Goal: Task Accomplishment & Management: Complete application form

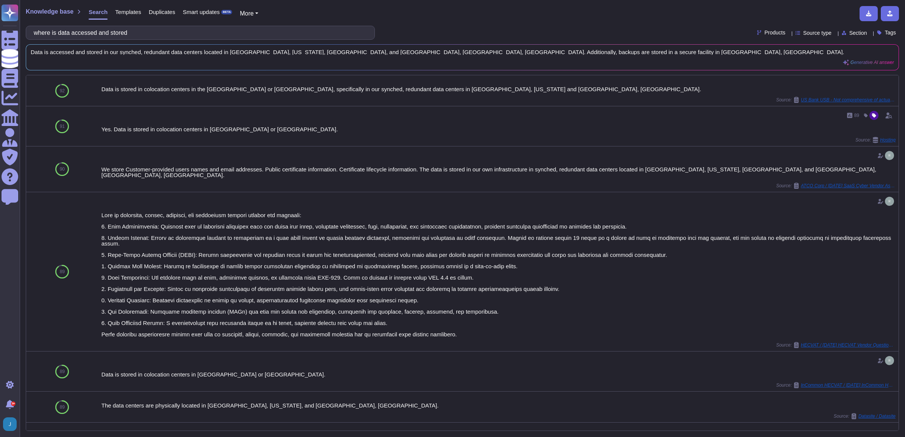
click at [58, 14] on span "Knowledge base" at bounding box center [50, 12] width 48 height 6
click at [58, 13] on span "Knowledge base" at bounding box center [50, 12] width 48 height 6
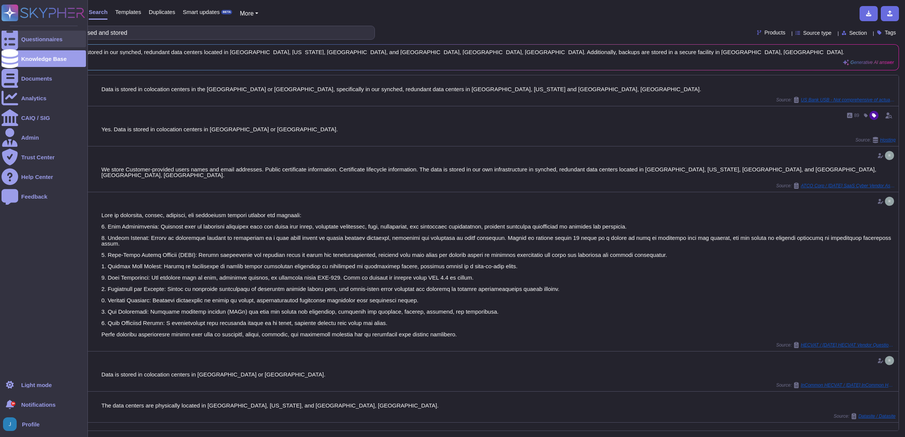
click at [11, 39] on icon at bounding box center [10, 39] width 17 height 22
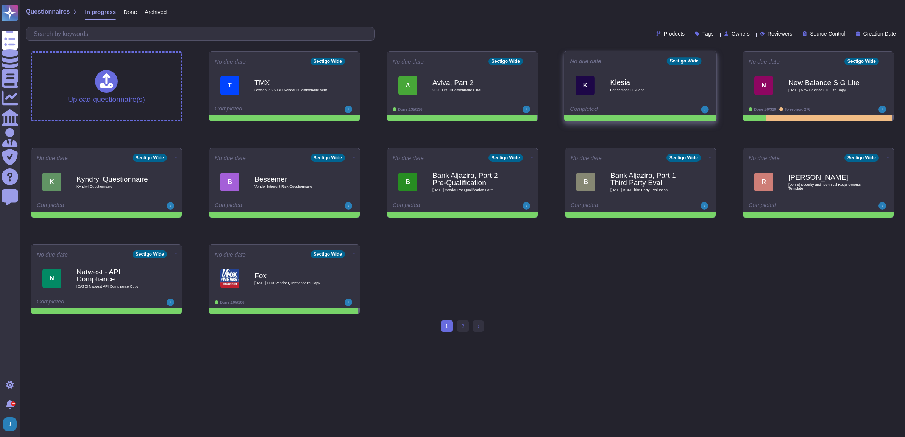
click at [675, 81] on b "Klesia" at bounding box center [648, 82] width 77 height 7
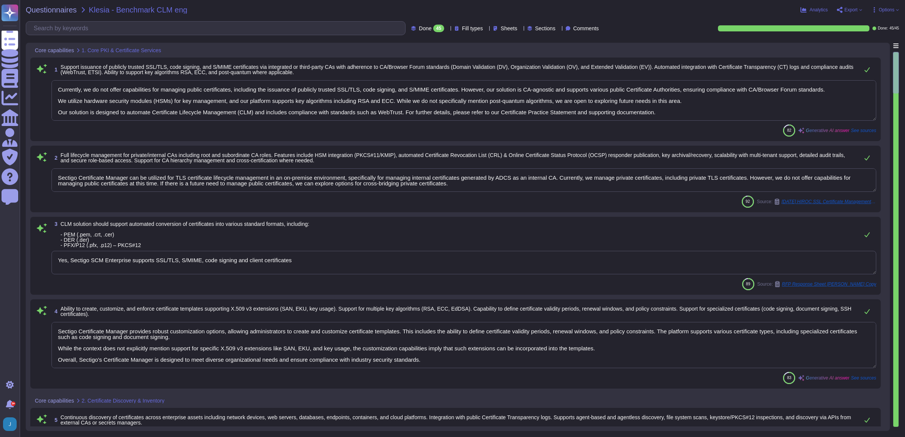
type textarea "Currently, we do not offer capabilities for managing public certificates, inclu…"
type textarea "Sectigo Certificate Manager can be utilized for TLS certificate lifecycle manag…"
type textarea "Yes, Sectigo SCM Enterprise supports SSL/TLS, S/MIME, code signing and client c…"
type textarea "Sectigo Certificate Manager provides robust customization options, allowing adm…"
type textarea "Sectigo SCM Enterprise supports discovery in multiple ways. Agent and agentless…"
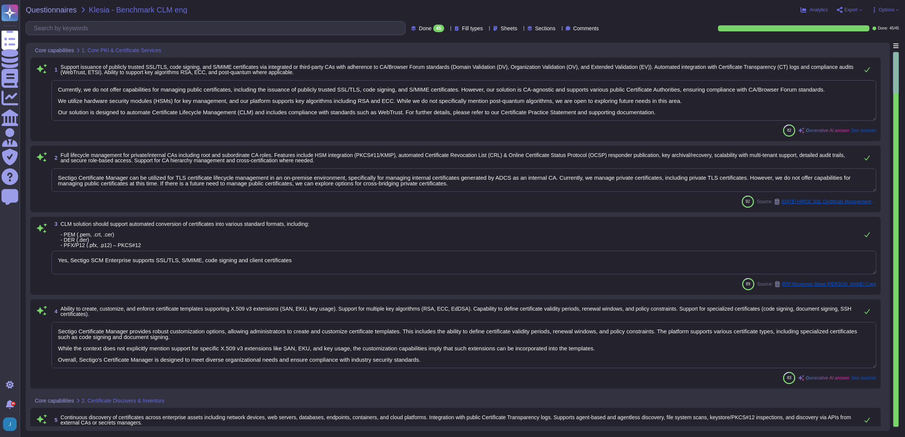
type textarea "The supported metadata tracked for each certificate includes: - Issued date - E…"
type textarea "Our Sectigo Certificate Manager (SCM) solution includes automated certificate d…"
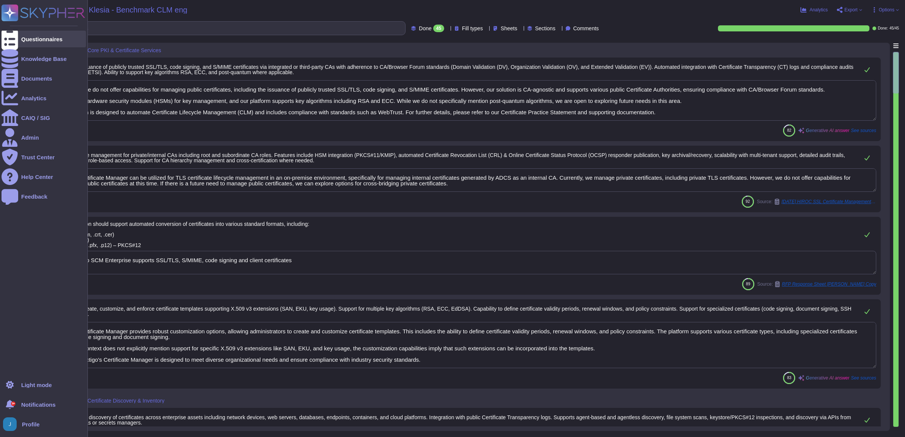
drag, startPoint x: 46, startPoint y: 41, endPoint x: 55, endPoint y: 41, distance: 9.1
click at [46, 41] on div "Questionnaires" at bounding box center [41, 39] width 41 height 6
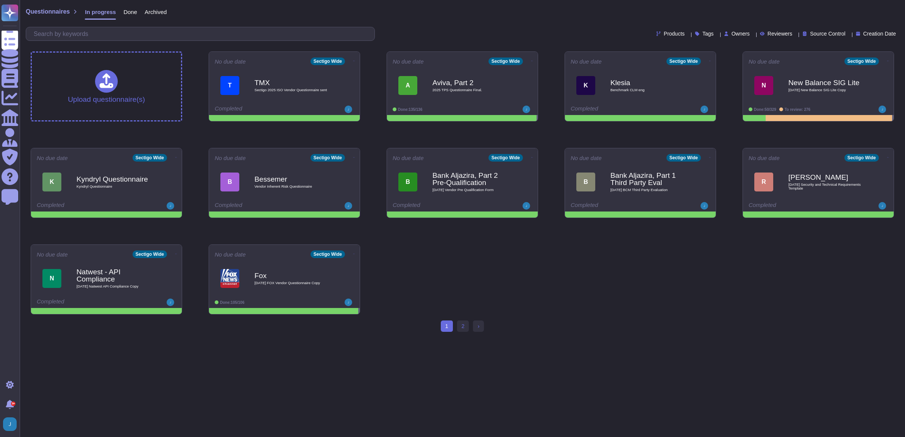
click at [129, 10] on span "Done" at bounding box center [130, 12] width 14 height 6
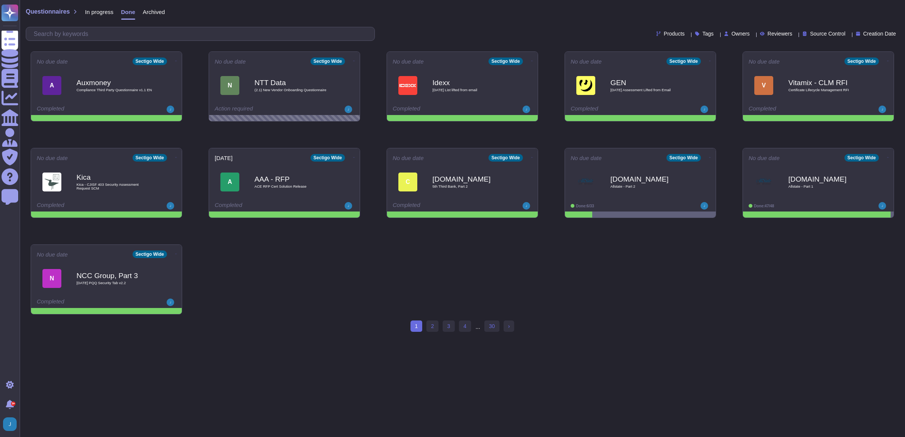
click at [98, 11] on span "In progress" at bounding box center [99, 12] width 28 height 6
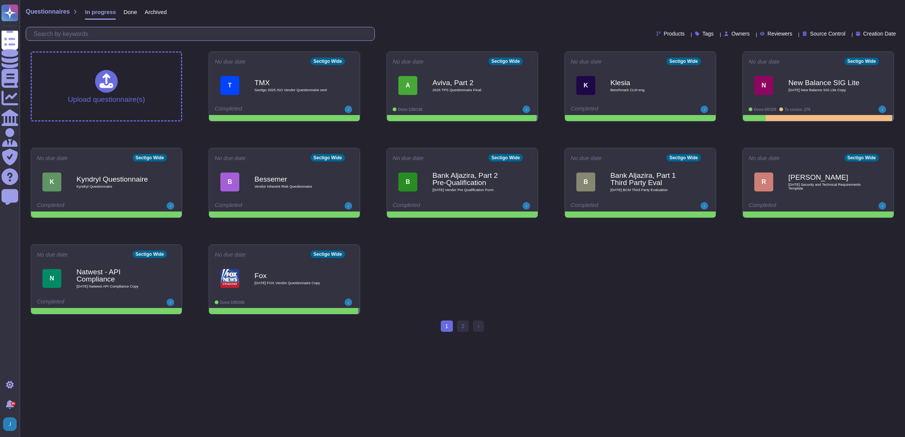
click at [144, 40] on input "text" at bounding box center [202, 33] width 345 height 13
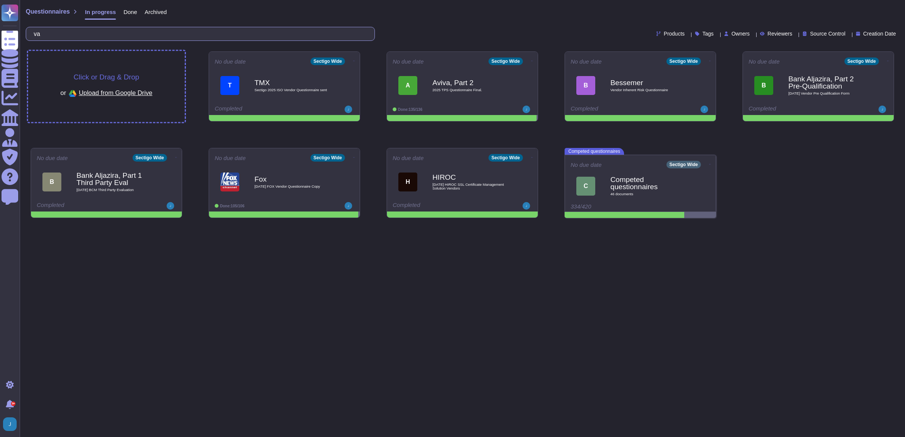
type input "v"
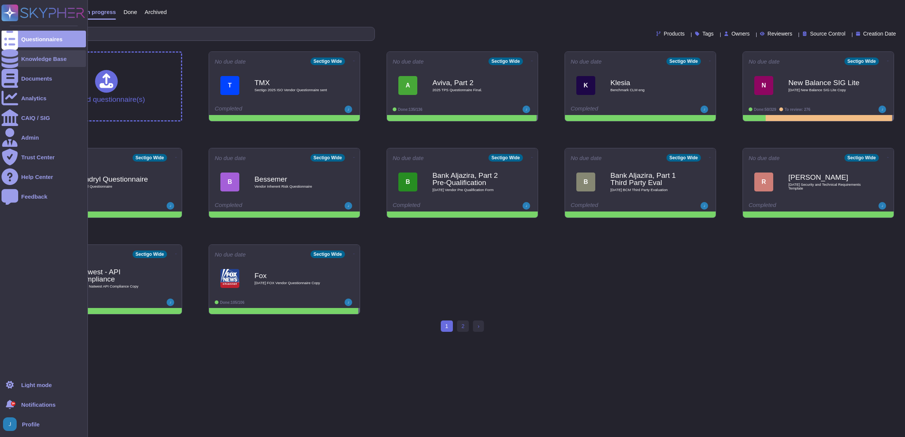
click at [25, 61] on div "Knowledge Base" at bounding box center [43, 59] width 45 height 6
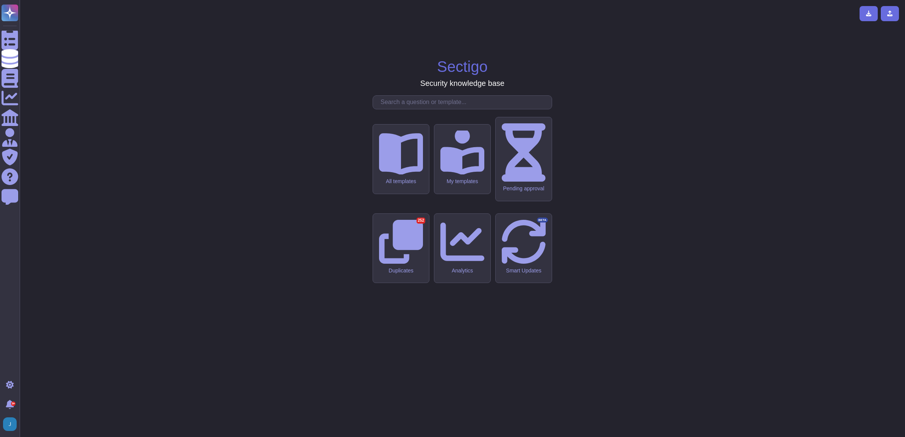
click at [398, 109] on input "text" at bounding box center [464, 102] width 175 height 13
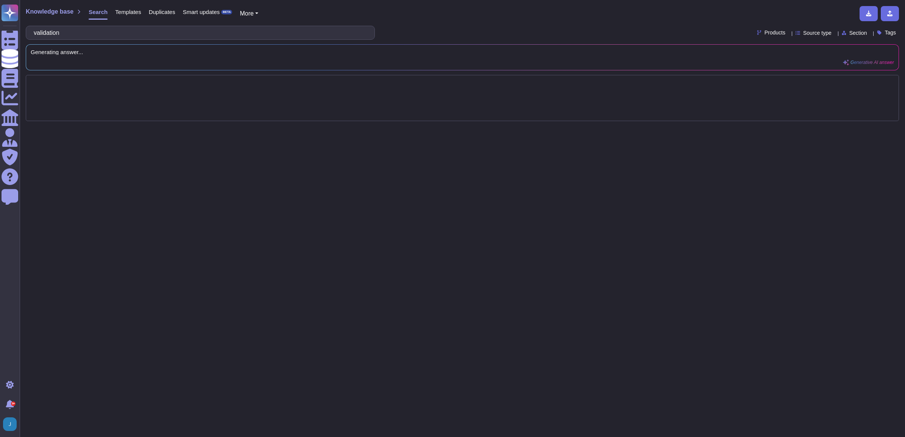
click at [400, 167] on div "Knowledge base Search Templates Duplicates Smart updates BETA More validation P…" at bounding box center [463, 218] width 886 height 437
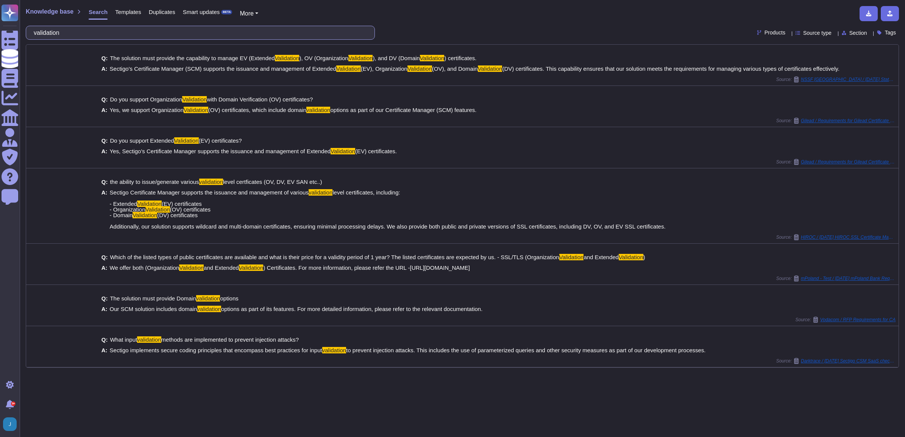
click at [93, 34] on input "validation" at bounding box center [198, 32] width 337 height 13
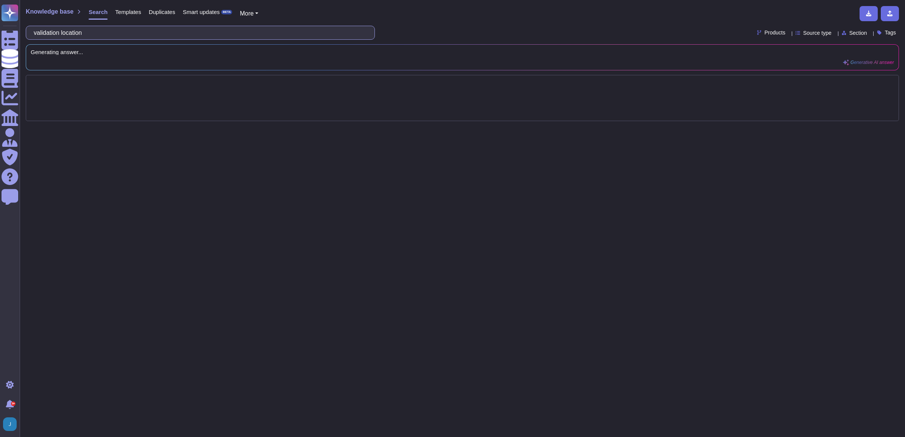
type input "validation location"
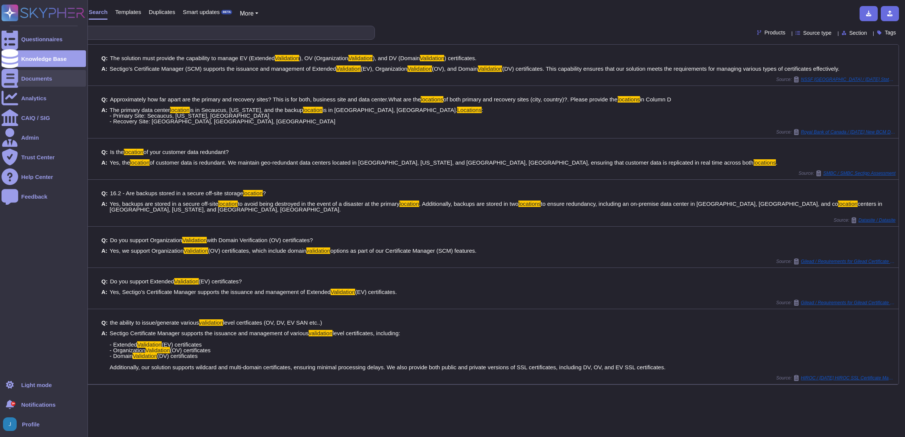
click at [19, 77] on div "Documents" at bounding box center [44, 78] width 84 height 17
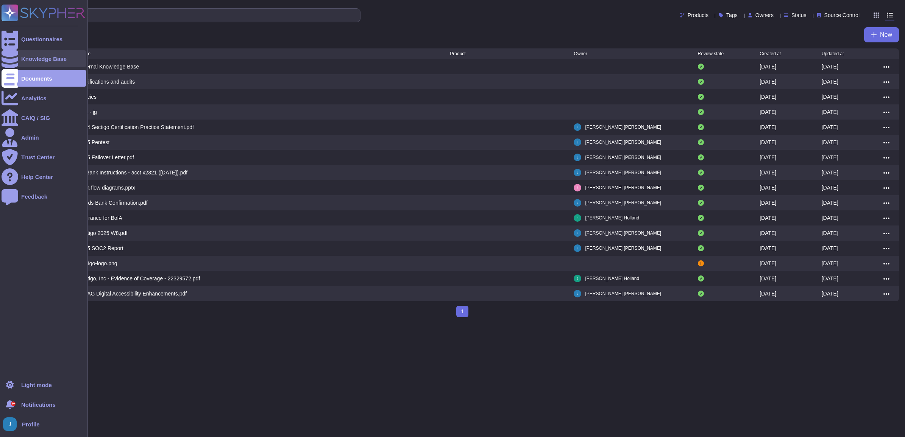
click at [31, 57] on div "Knowledge Base" at bounding box center [43, 59] width 45 height 6
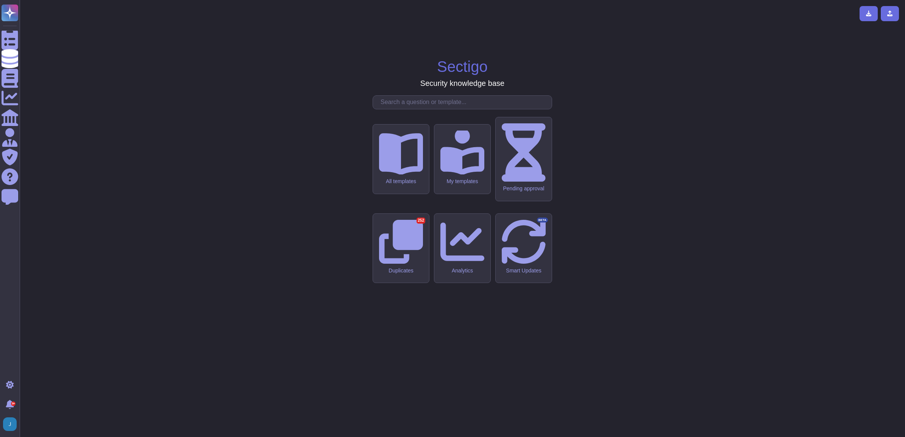
drag, startPoint x: 423, startPoint y: 165, endPoint x: 408, endPoint y: 168, distance: 14.6
click at [420, 109] on input "text" at bounding box center [464, 102] width 175 height 13
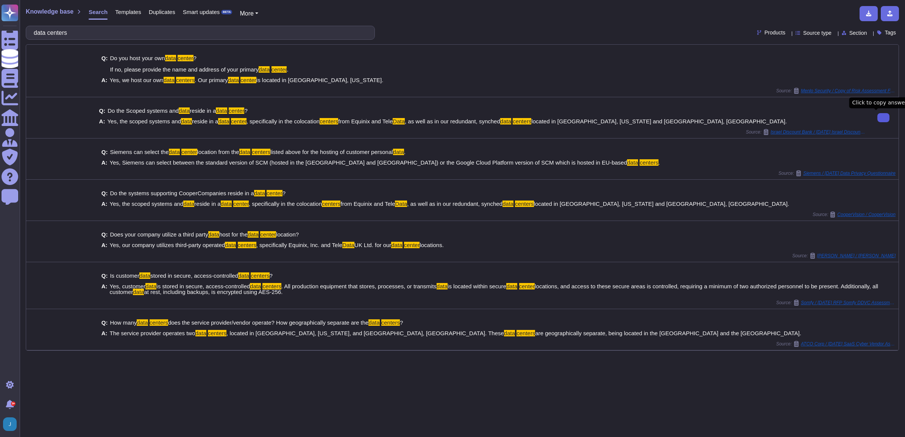
click at [884, 118] on icon at bounding box center [884, 118] width 0 height 0
drag, startPoint x: 113, startPoint y: 31, endPoint x: -2, endPoint y: 12, distance: 116.3
click at [0, 12] on html "Questionnaires Knowledge Base Documents Analytics CAIQ / SIG Admin Trust Center…" at bounding box center [452, 218] width 905 height 437
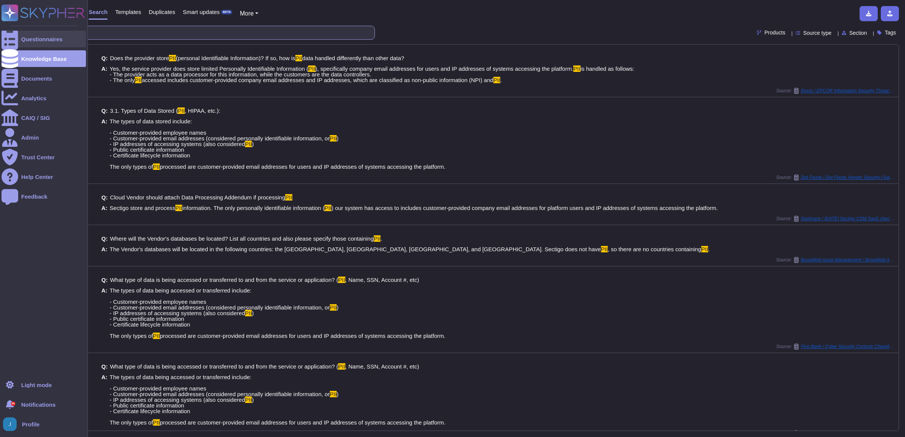
drag, startPoint x: 66, startPoint y: 36, endPoint x: 10, endPoint y: 38, distance: 56.1
click at [10, 38] on div "Questionnaires Knowledge Base Documents Analytics CAIQ / SIG Admin Trust Center…" at bounding box center [452, 218] width 905 height 437
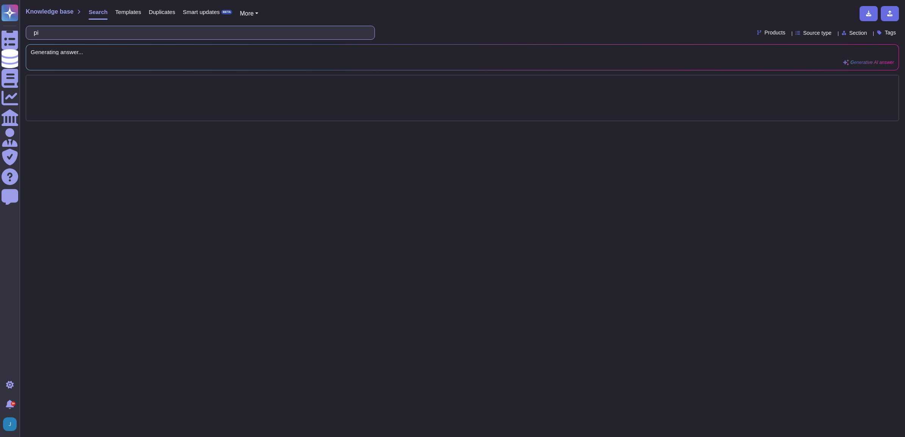
type input "p"
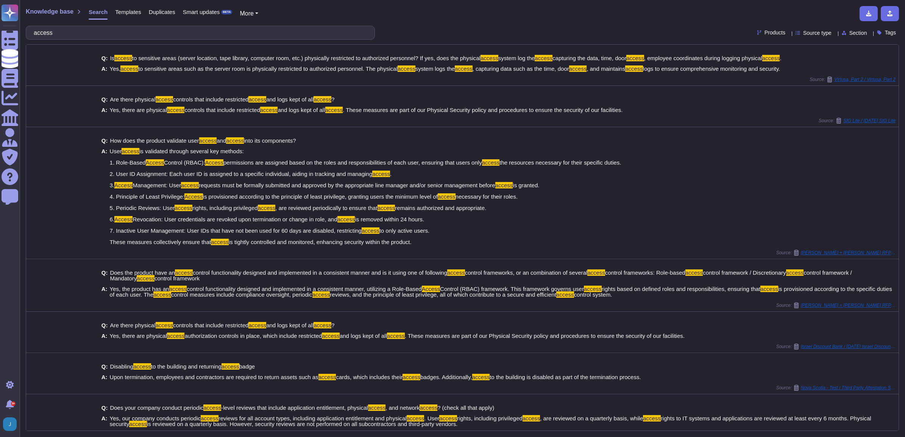
type input "access"
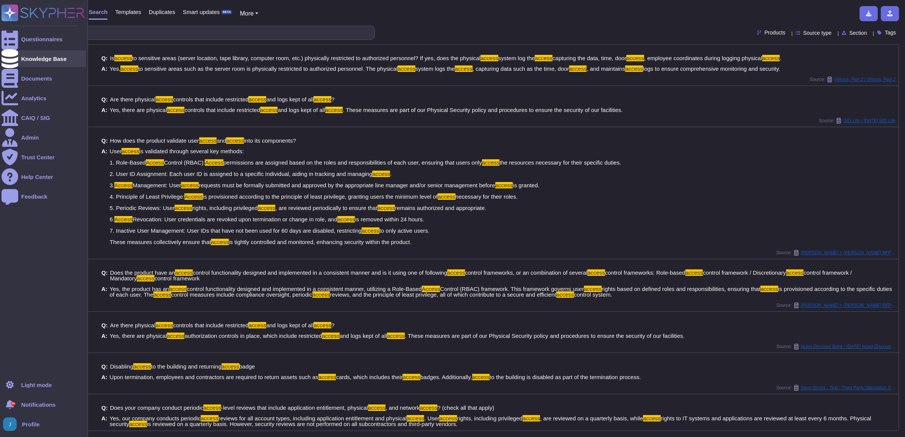
click at [52, 61] on div "Knowledge Base" at bounding box center [43, 59] width 45 height 6
click at [51, 34] on div "Questionnaires" at bounding box center [44, 39] width 84 height 17
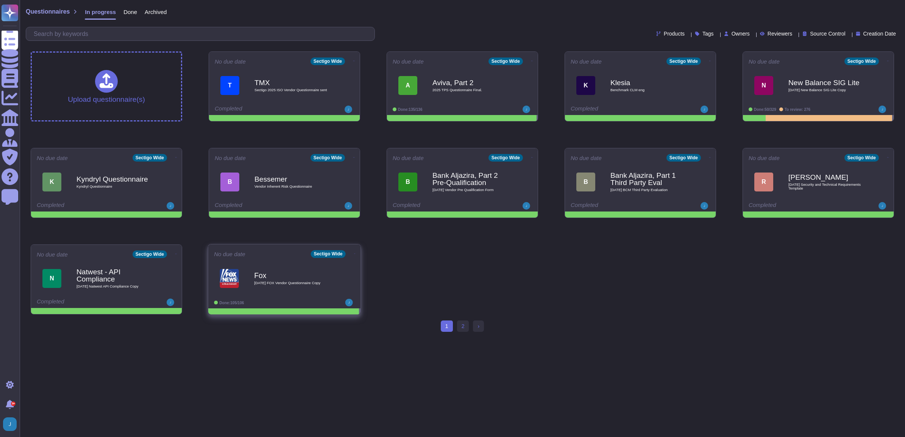
click at [263, 279] on b "Fox" at bounding box center [292, 275] width 77 height 7
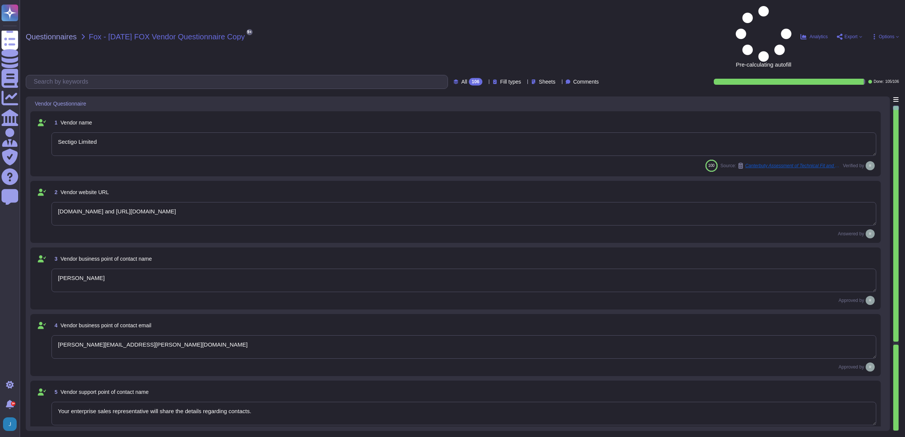
type textarea "Sectigo Limited"
type textarea "[DOMAIN_NAME] and [URL][DOMAIN_NAME]"
type textarea "[PERSON_NAME]"
type textarea "[PERSON_NAME][EMAIL_ADDRESS][PERSON_NAME][DOMAIN_NAME]"
type textarea "Your enterprise sales representative will share the details regarding contacts."
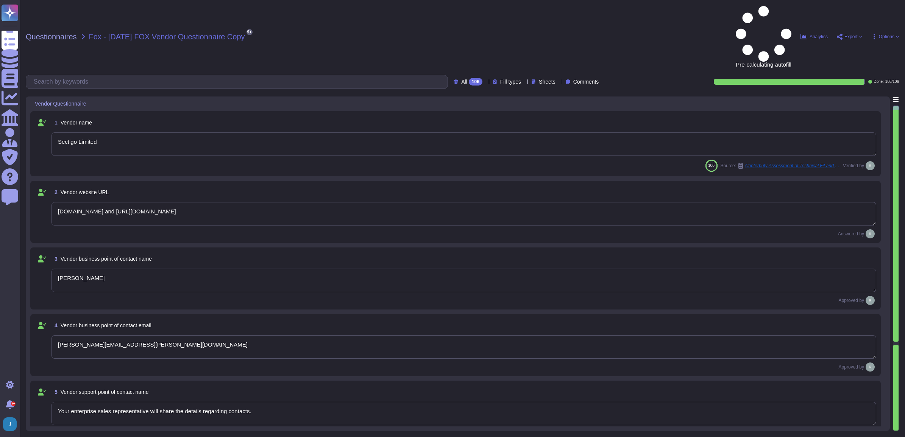
type textarea "Your enterprise sales representative will share the details regarding contacts."
type textarea "The contact telephone number for Sectigo is [PHONE_NUMBER]. Additionally, you c…"
type textarea "Our information security point of contact is [PERSON_NAME], who is the Chief In…"
type textarea "[PERSON_NAME][EMAIL_ADDRESS][PERSON_NAME][DOMAIN_NAME]"
click at [849, 34] on span "Export" at bounding box center [851, 36] width 13 height 5
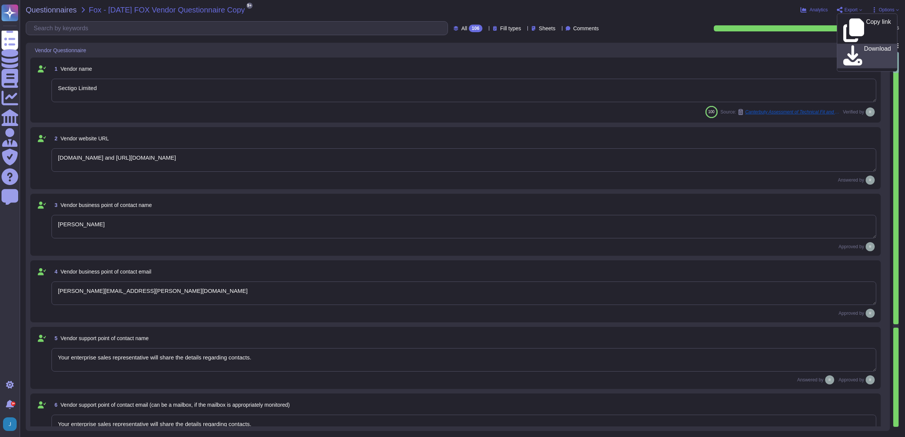
click at [850, 45] on icon at bounding box center [853, 56] width 19 height 22
click at [41, 4] on div "Questionnaires Fox - [DATE] FOX Vendor Questionnaire Copy 9+ pdf 2025 Incident_…" at bounding box center [463, 218] width 886 height 437
click at [40, 12] on span "Questionnaires" at bounding box center [51, 10] width 51 height 8
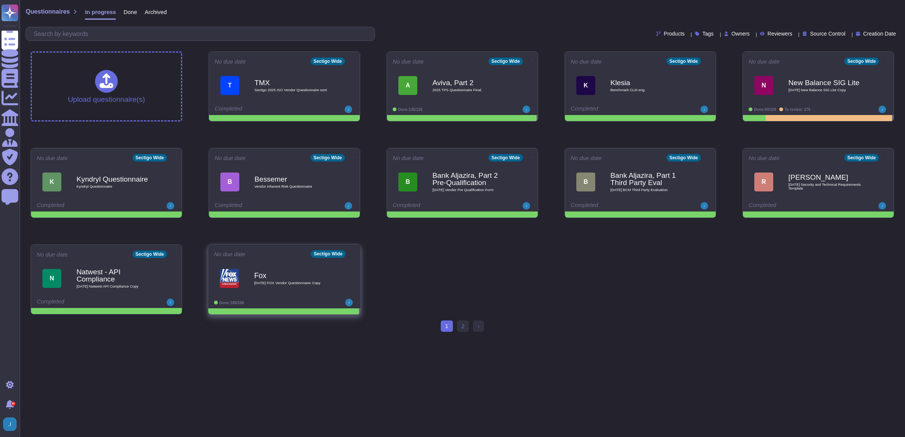
click at [354, 254] on icon at bounding box center [355, 254] width 2 height 0
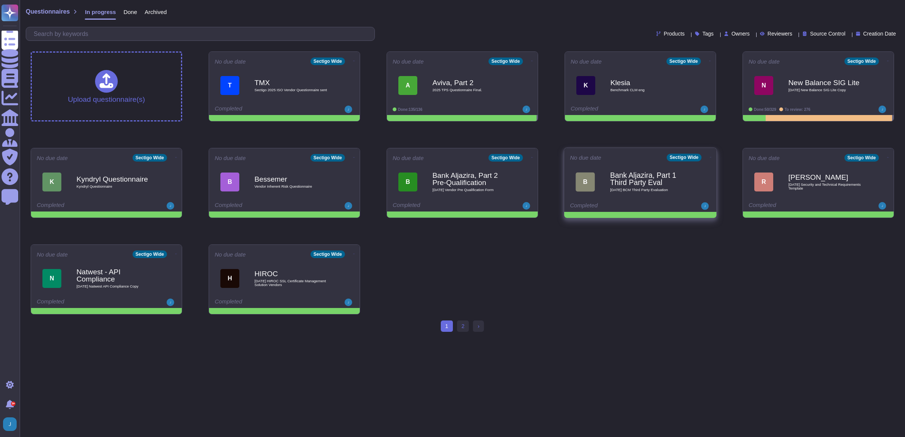
click at [646, 167] on div "Bank Aljazira, Part 1 Third Party Eval [DATE] BCM Third Party Evaluation" at bounding box center [648, 182] width 77 height 31
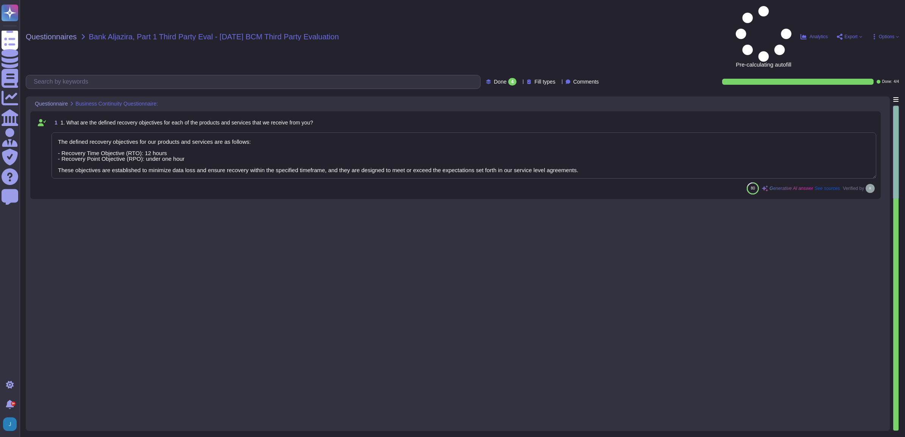
type textarea "The defined recovery objectives for our products and services are as follows: -…"
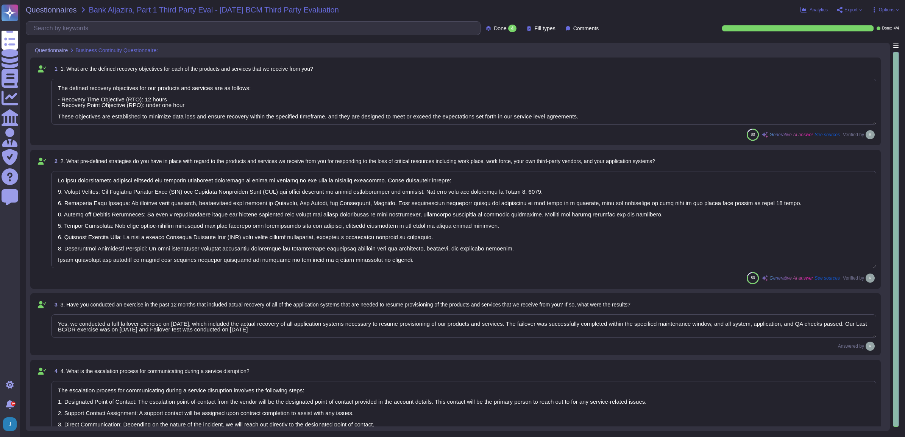
type textarea "We have comprehensive disaster recovery and business continuity strategies in p…"
type textarea "Yes, we conducted a full failover exercise on [DATE], which included the actual…"
type textarea "The escalation process for communicating during a service disruption involves t…"
click at [848, 16] on div "Questionnaires Bank Aljazira, Part 1 Third Party Eval - [DATE] BCM Third Party …" at bounding box center [463, 218] width 886 height 437
click at [847, 9] on span "Export" at bounding box center [851, 10] width 13 height 5
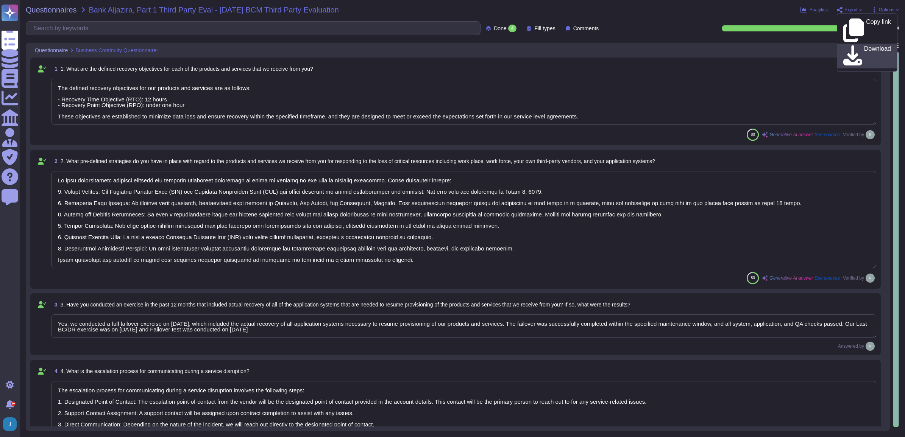
click at [865, 46] on p "Download" at bounding box center [877, 56] width 27 height 21
click at [53, 8] on span "Questionnaires" at bounding box center [51, 10] width 51 height 8
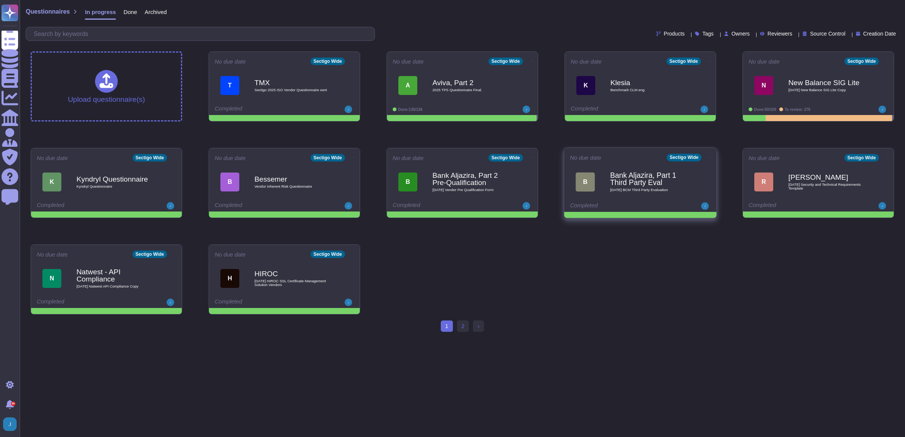
click at [710, 158] on icon at bounding box center [711, 157] width 2 height 2
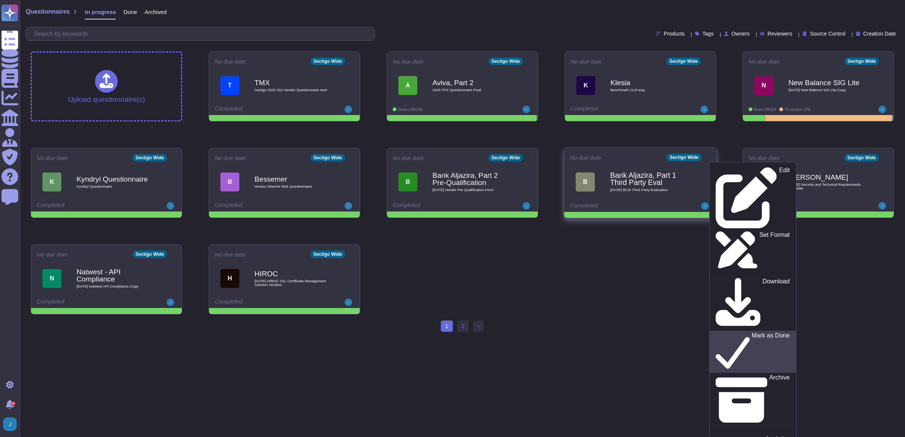
click at [710, 331] on link "Mark as Done" at bounding box center [753, 352] width 86 height 42
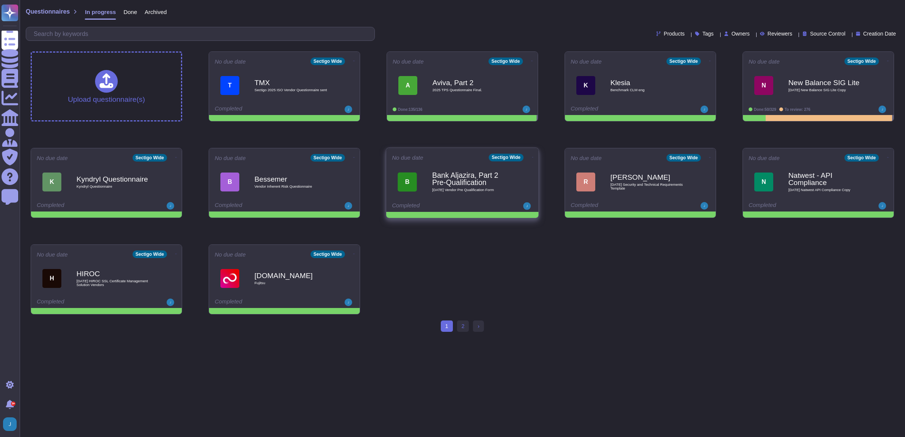
click at [465, 179] on b "Bank Aljazira, Part 2 Pre-Qualification" at bounding box center [470, 179] width 77 height 15
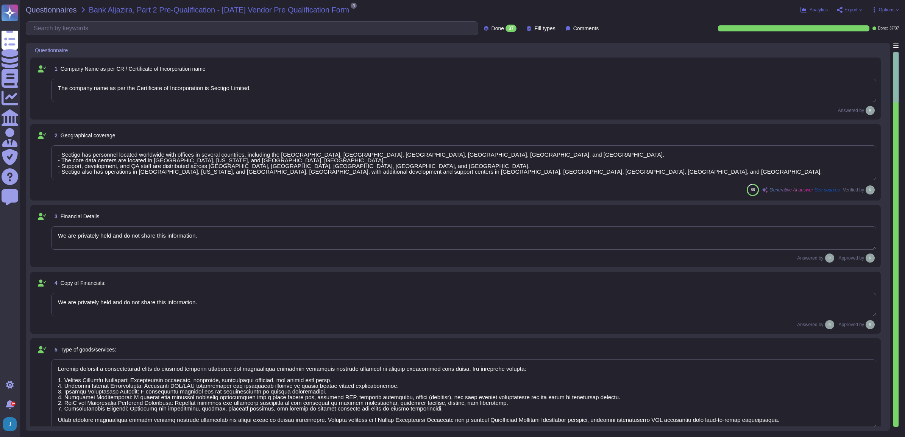
type textarea "The company name as per the Certificate of Incorporation is Sectigo Limited."
type textarea "- Sectigo has personnel located worldwide with offices in several countries, in…"
type textarea "We are privately held and do not share this information."
type textarea "Sectigo provides a comprehensive range of digital identity solutions and certif…"
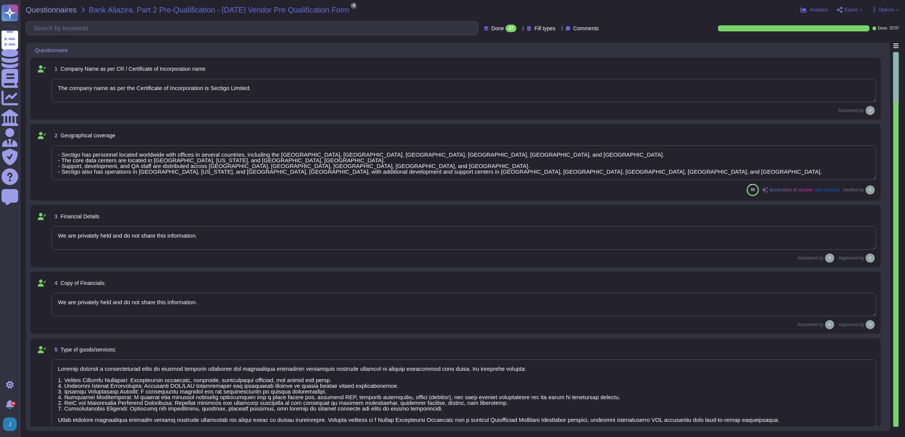
type textarea "- Years in Business: Sectigo has been in operation for over 25 years, founded i…"
type textarea "Our organization holds the following compliance-related certifications: 1. SOC …"
click at [848, 8] on span "Export" at bounding box center [851, 10] width 13 height 5
click at [864, 46] on p "Download" at bounding box center [877, 56] width 27 height 21
click at [69, 7] on span "Questionnaires" at bounding box center [51, 10] width 51 height 8
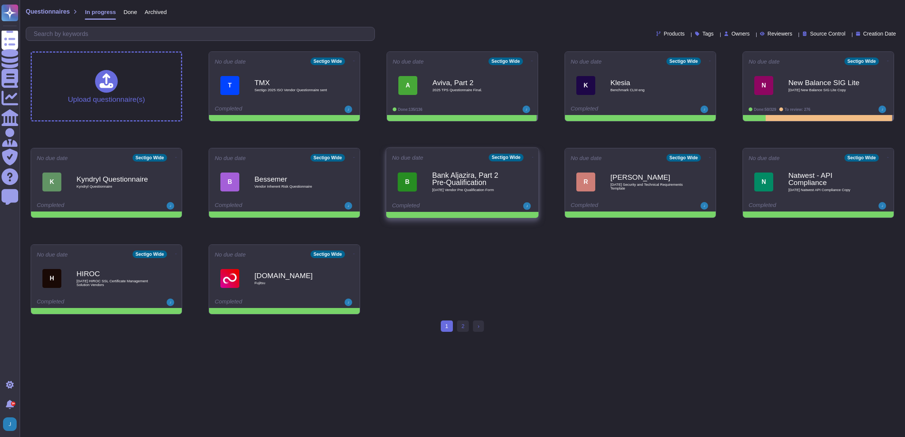
click at [532, 158] on icon at bounding box center [533, 157] width 2 height 2
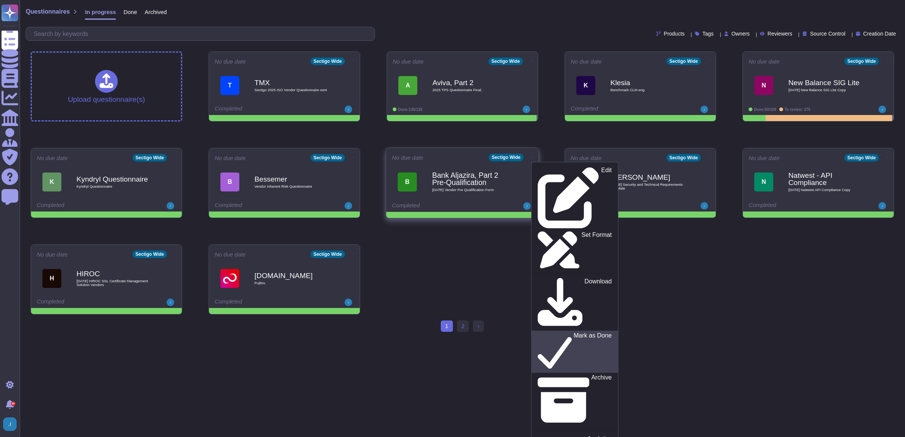
click at [574, 333] on p "Mark as Done" at bounding box center [593, 352] width 38 height 39
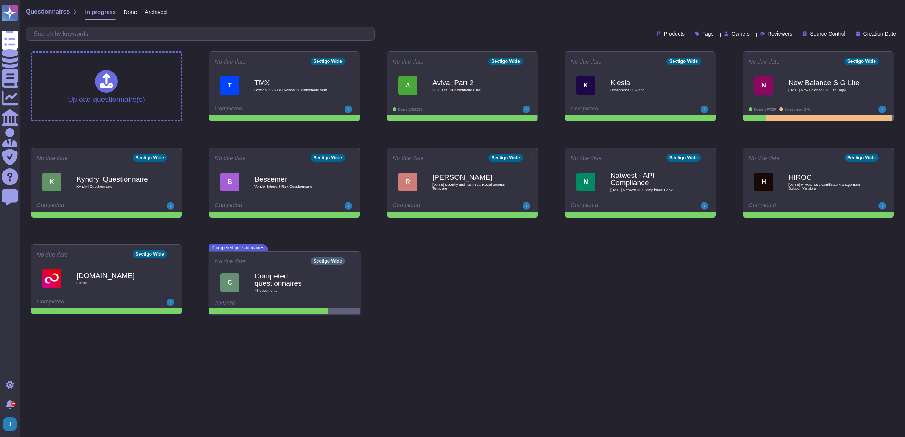
click at [467, 296] on div "Upload questionnaire(s) No due date Sectigo Wide T TMX Sectigo 2025 ISO Vendor …" at bounding box center [463, 182] width 876 height 275
click at [710, 157] on icon at bounding box center [711, 157] width 2 height 2
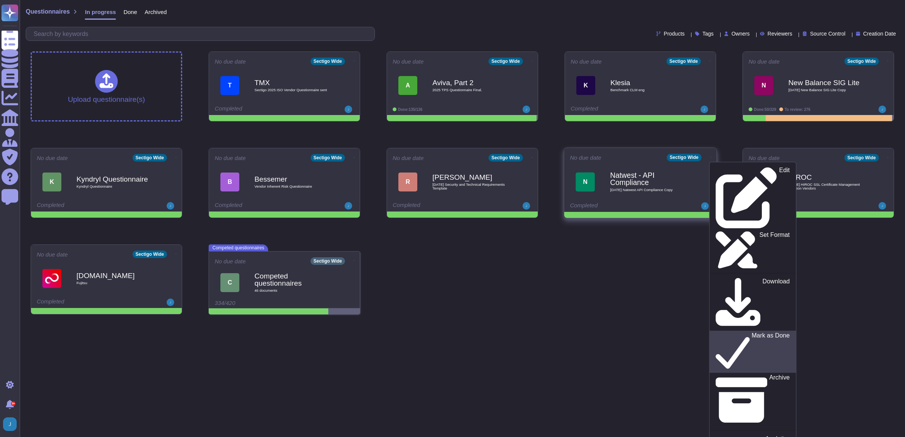
click at [716, 333] on icon at bounding box center [733, 352] width 34 height 39
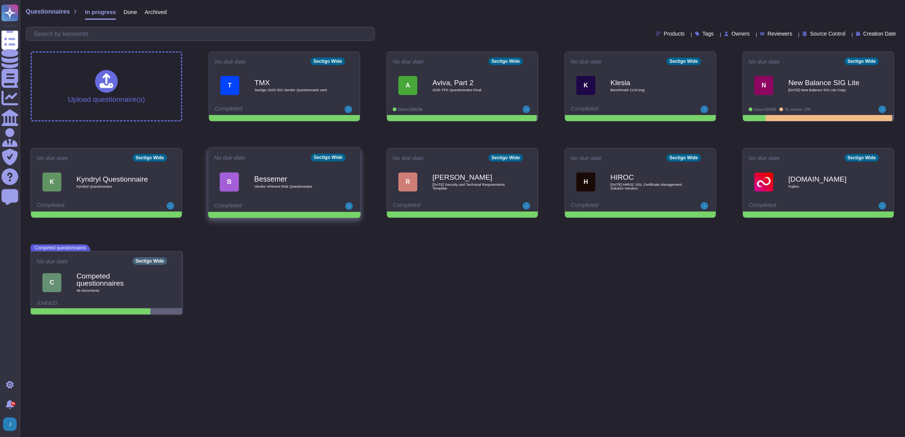
click at [309, 169] on div "Bessemer Vendor Inherent Risk Questionnaire" at bounding box center [292, 182] width 77 height 31
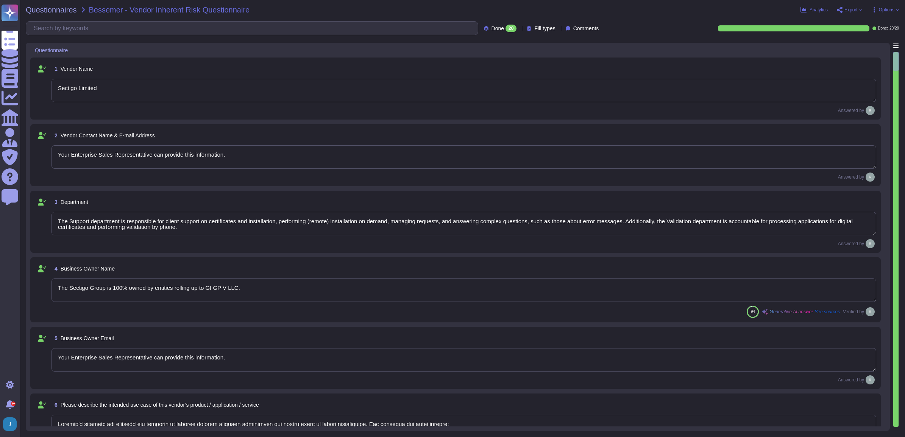
type textarea "Sectigo Limited"
type textarea "Your Enterprise Sales Representative can provide this information."
type textarea "The Support department is responsible for client support on certificates and in…"
type textarea "The Sectigo Group is 100% owned by entities rolling up to GI GP V LLC."
type textarea "Your Enterprise Sales Representative can provide this information."
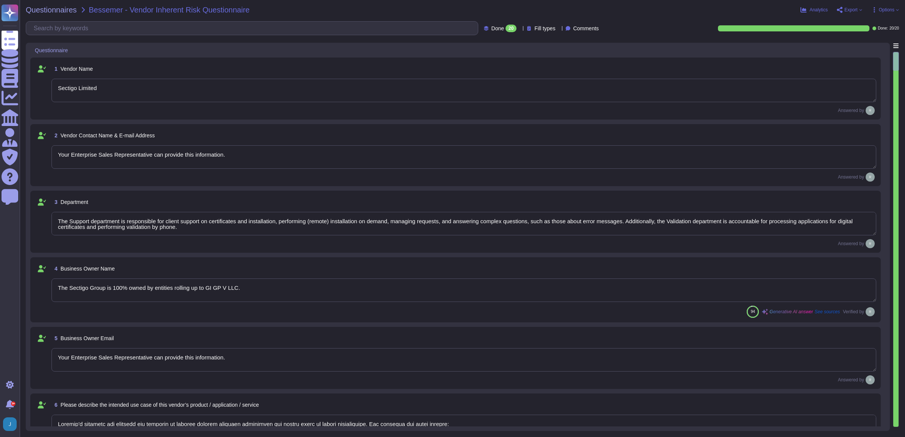
type textarea "Sectigo's products and services are designed to address digital security challe…"
type textarea "We have an access to the following types of data: 1. Confidential Employee Data…"
click at [853, 8] on span "Export" at bounding box center [851, 10] width 13 height 5
click at [844, 45] on icon at bounding box center [853, 56] width 19 height 22
click at [55, 9] on span "Questionnaires" at bounding box center [51, 10] width 51 height 8
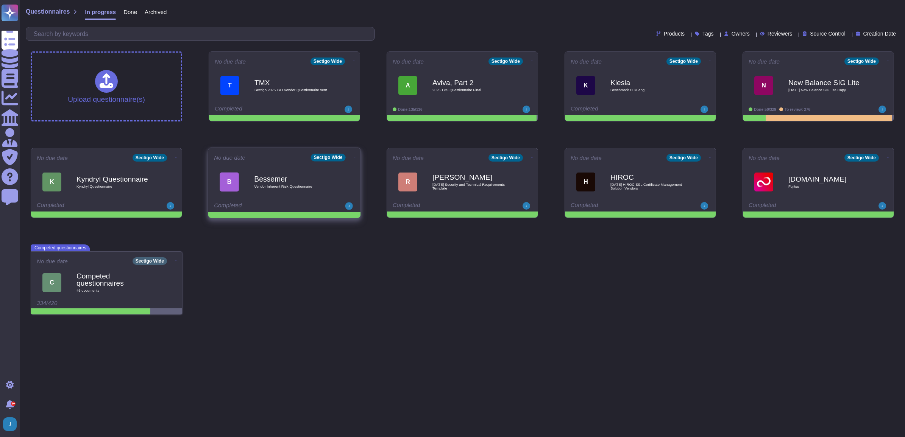
click at [354, 158] on icon at bounding box center [355, 157] width 2 height 2
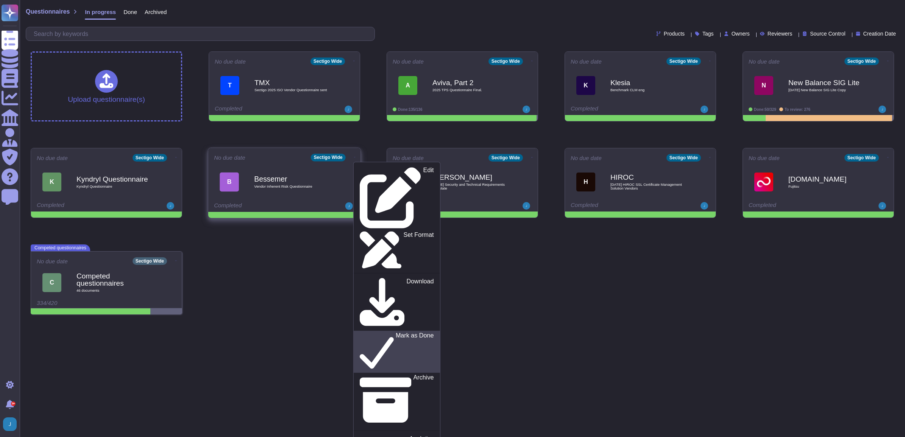
click at [396, 333] on p "Mark as Done" at bounding box center [415, 352] width 38 height 39
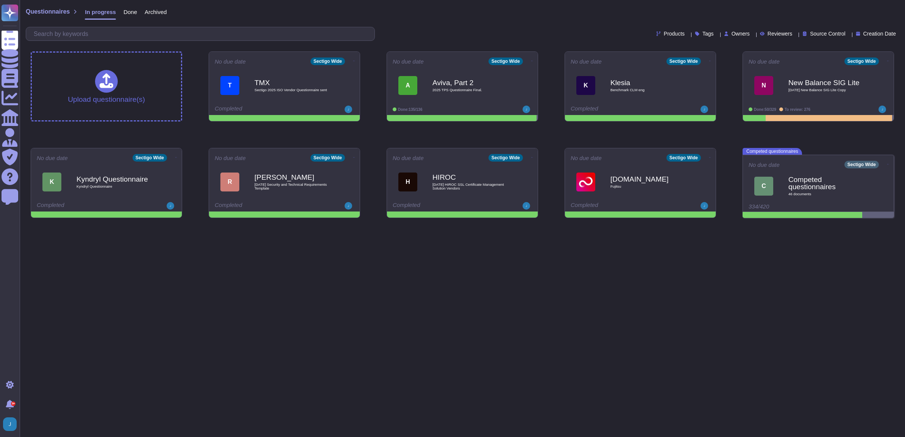
click at [132, 12] on span "Done" at bounding box center [130, 12] width 14 height 6
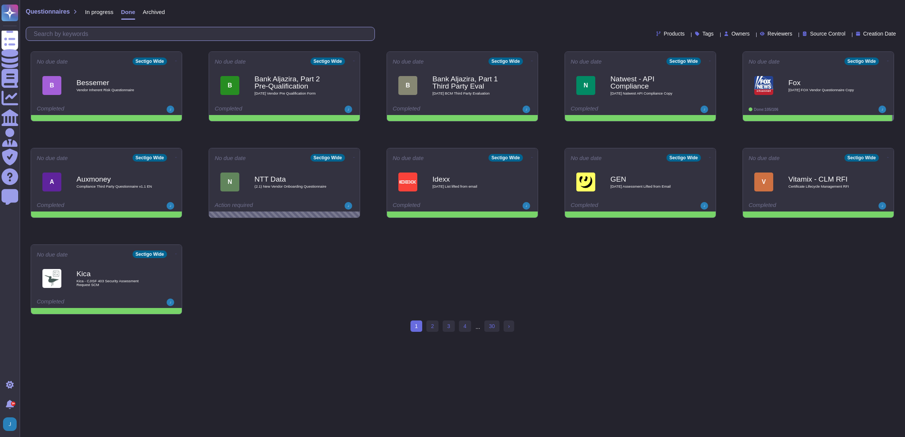
click at [133, 31] on input "text" at bounding box center [202, 33] width 345 height 13
click at [121, 90] on span "Vendor Inherent Risk Questionnaire" at bounding box center [114, 90] width 77 height 4
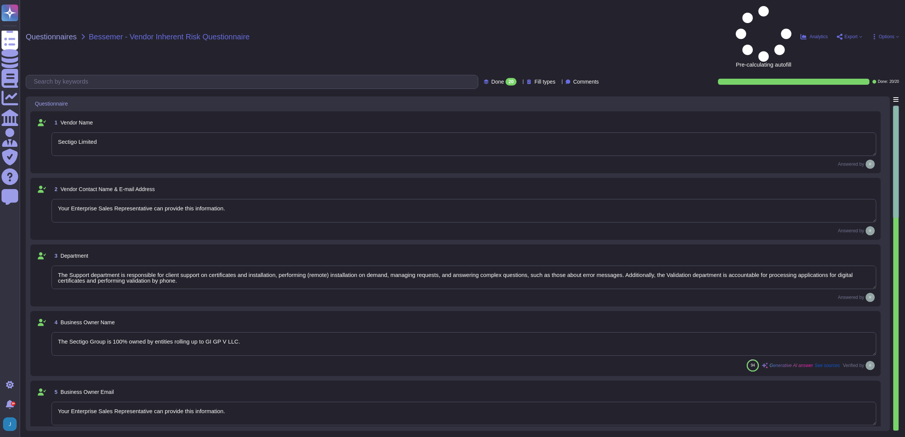
type textarea "Sectigo Limited"
type textarea "Your Enterprise Sales Representative can provide this information."
type textarea "The Support department is responsible for client support on certificates and in…"
type textarea "The Sectigo Group is 100% owned by entities rolling up to GI GP V LLC."
type textarea "Your Enterprise Sales Representative can provide this information."
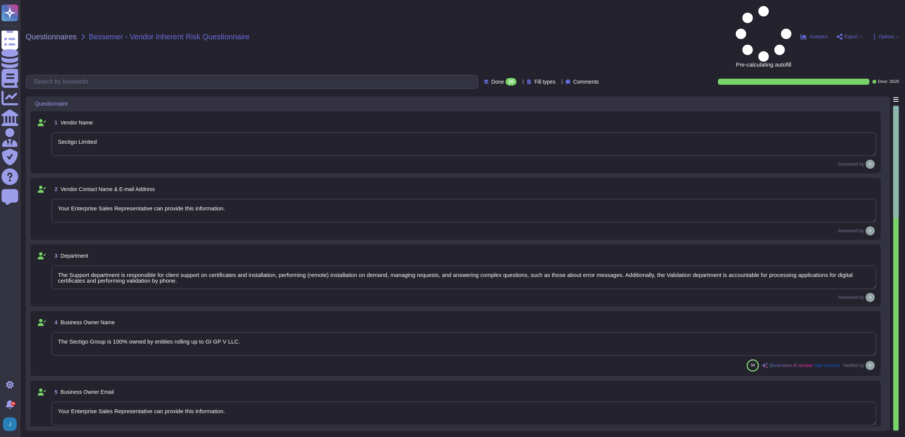
type textarea "Sectigo's products and services are designed to address digital security challe…"
type textarea "We have an access to the following types of data: 1. Confidential Employee Data…"
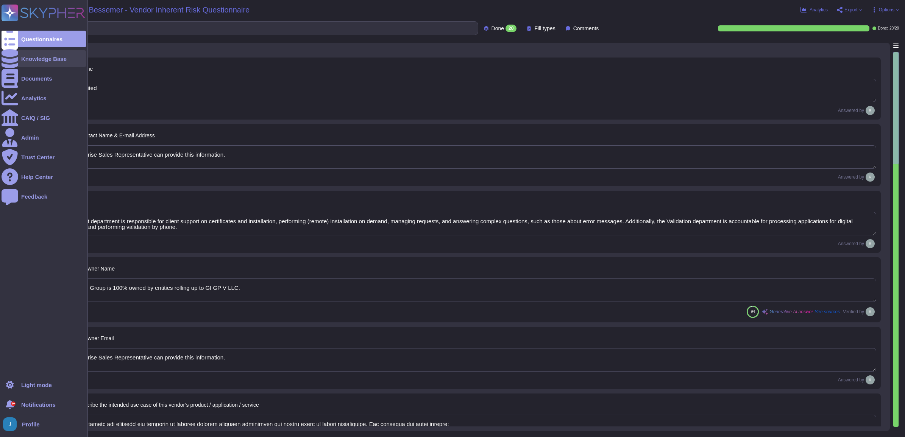
click at [52, 62] on div "Knowledge Base" at bounding box center [44, 58] width 84 height 17
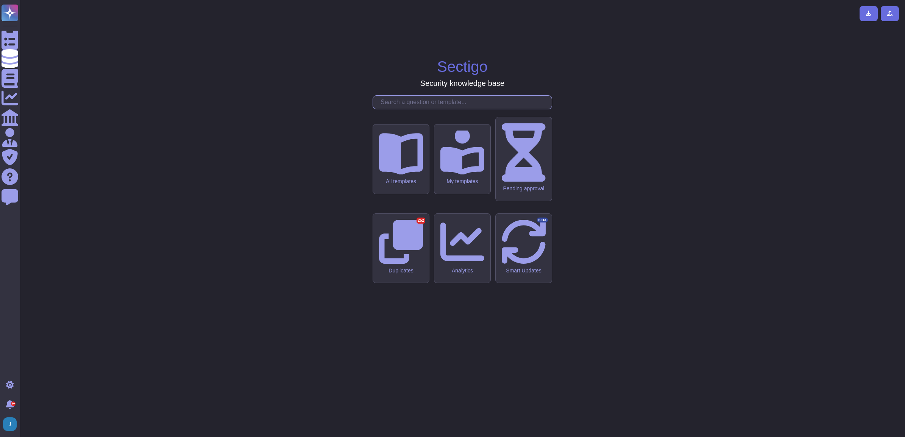
click at [495, 109] on input "text" at bounding box center [464, 102] width 175 height 13
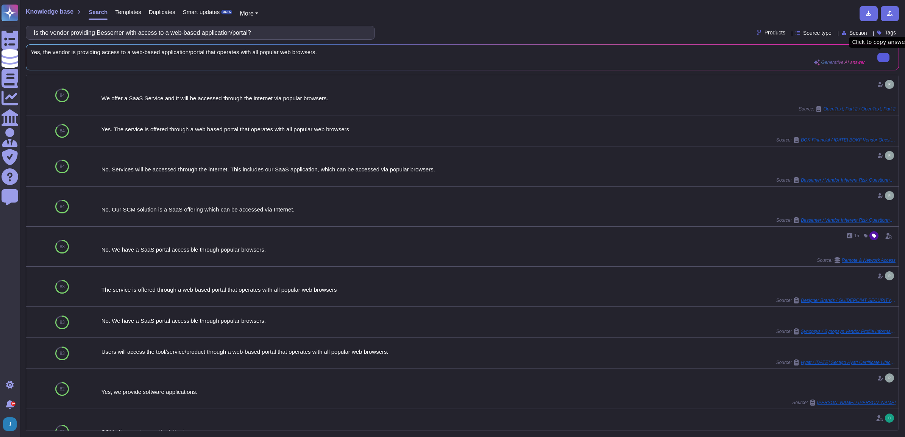
click at [884, 58] on icon at bounding box center [884, 58] width 0 height 0
drag, startPoint x: 333, startPoint y: 29, endPoint x: 43, endPoint y: 20, distance: 290.6
click at [5, 0] on html "Questionnaires Knowledge Base Documents Analytics CAIQ / SIG Admin Trust Center…" at bounding box center [452, 218] width 905 height 437
paste input "a. If yes, what is it called and what kind of application is it? (i.e. SaaS, ID…"
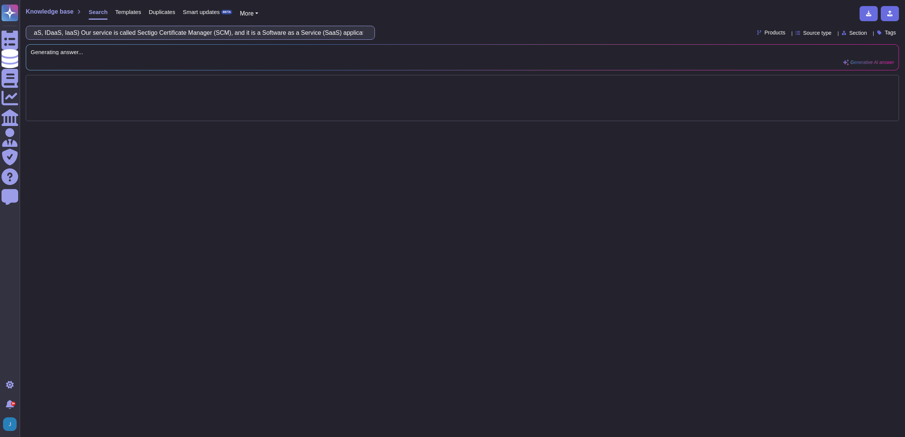
type input "a. If yes, what is it called and what kind of application is it? (i.e. SaaS, ID…"
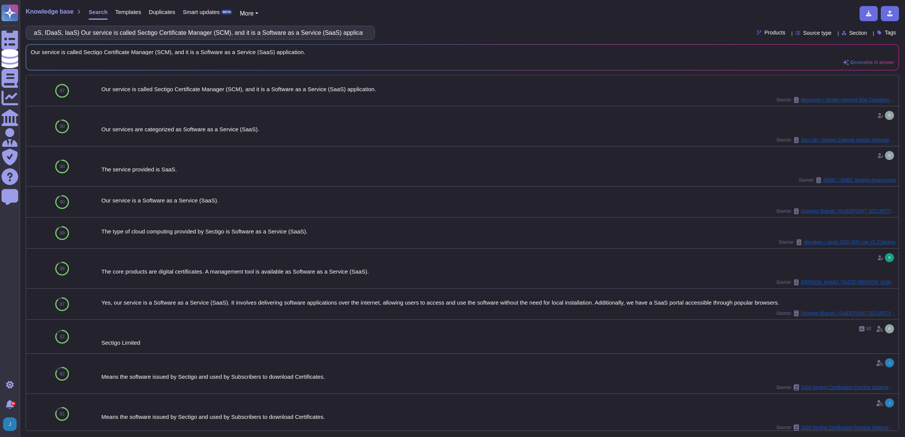
scroll to position [0, 0]
drag, startPoint x: 372, startPoint y: 30, endPoint x: 152, endPoint y: 19, distance: 220.4
click at [152, 19] on div "Knowledge base Search Templates Duplicates Smart updates BETA More a. If yes, w…" at bounding box center [463, 218] width 886 height 437
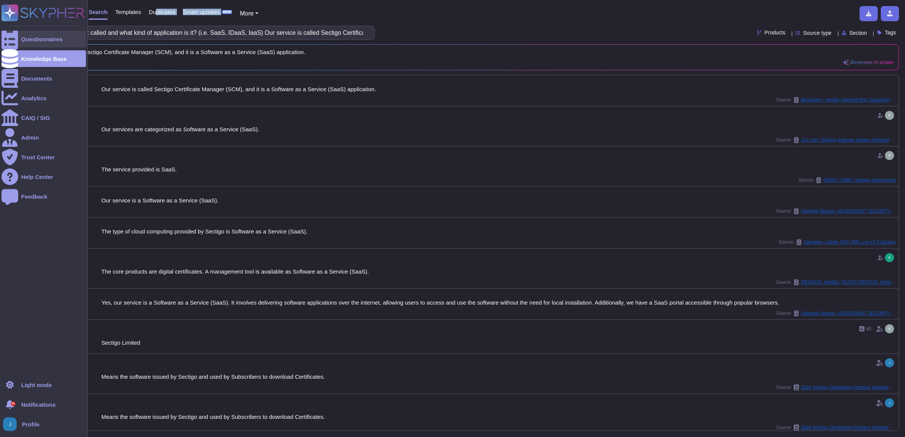
click at [17, 33] on div at bounding box center [10, 39] width 17 height 17
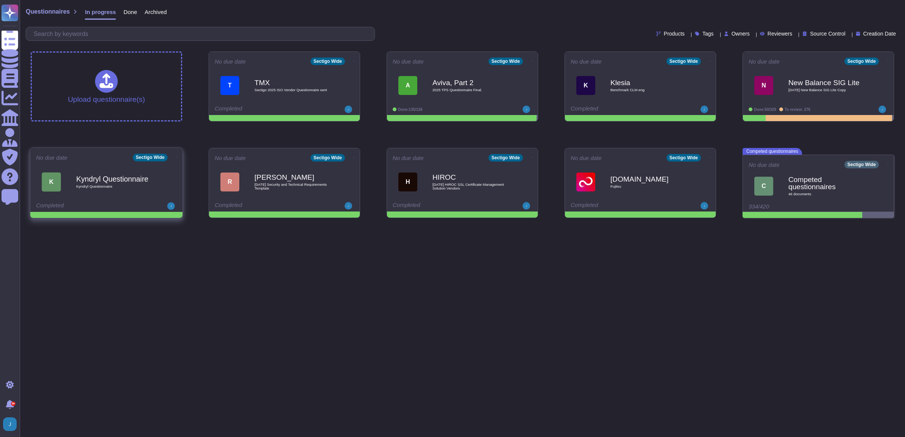
click at [133, 197] on div "Kyndryl Questionnaire Kyndryl Questionnaire" at bounding box center [114, 182] width 77 height 31
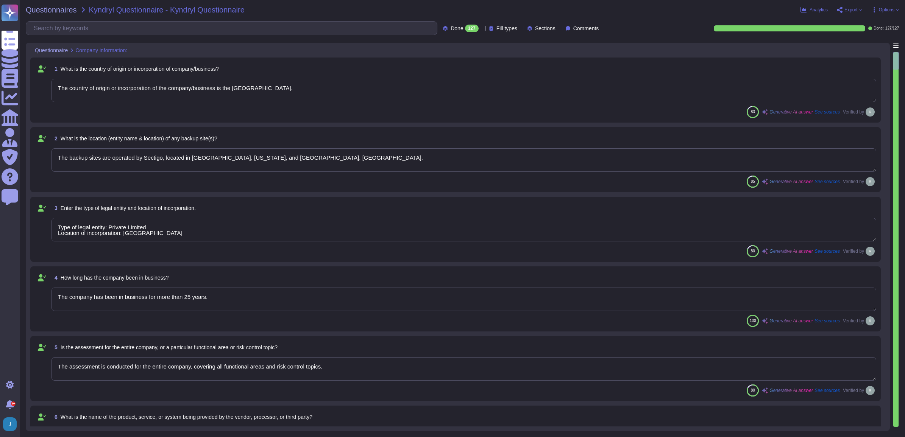
type textarea "The country of origin or incorporation of the company/business is the United Ki…"
type textarea "The backup sites are operated by Sectigo, located in Secaucus, New Jersey, and …"
type textarea "Type of legal entity: Private Limited Location of incorporation: United Kingdom"
type textarea "The company has been in business for more than 25 years."
type textarea "The assessment is conducted for the entire company, covering all functional are…"
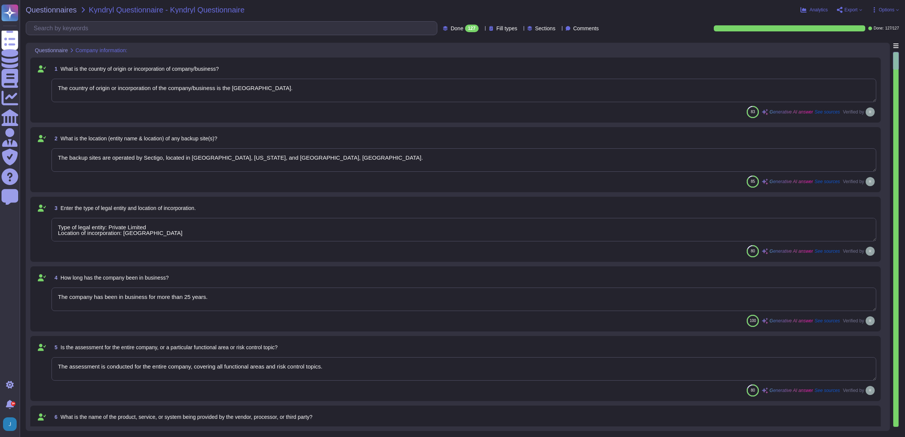
type textarea "The name of the product being provided by the vendor is "Sectigo Certificate Ma…"
type textarea "Sectigo offers a range of digital identity solutions aimed at enhancing securit…"
type textarea "www.sectigo.com and scm.sectigo.com."
